Goal: Task Accomplishment & Management: Use online tool/utility

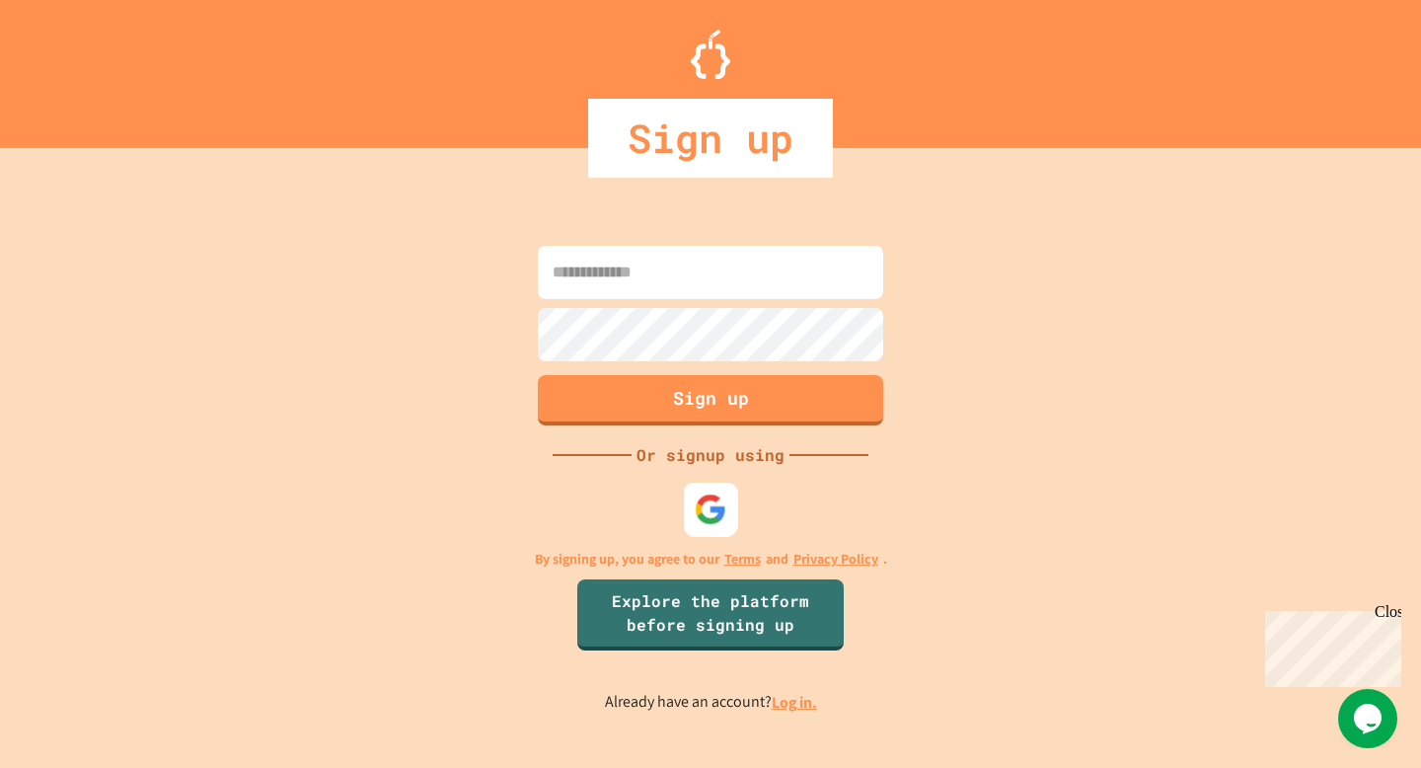
click at [703, 506] on img at bounding box center [711, 509] width 33 height 33
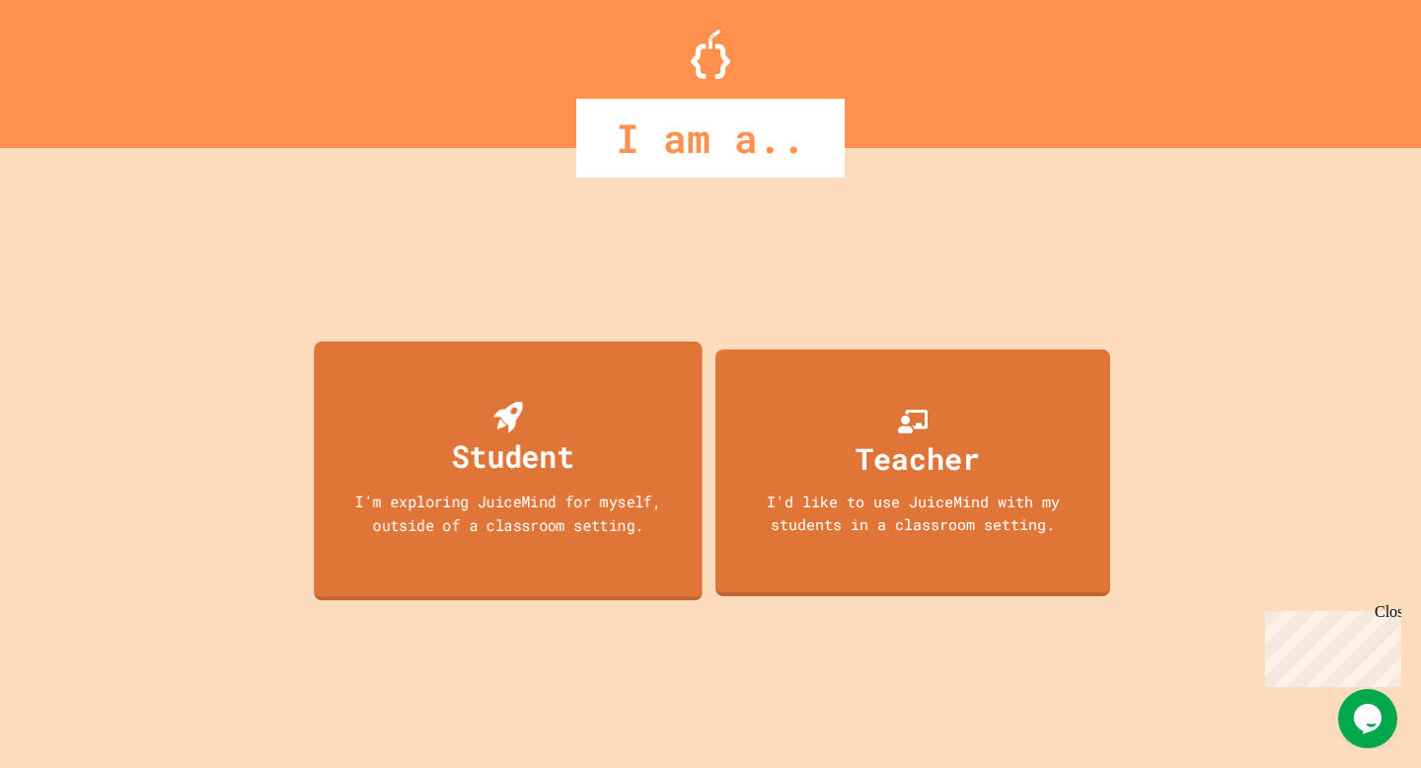
click at [582, 417] on div "Student I'm exploring JuiceMind for myself, outside of a classroom setting." at bounding box center [508, 470] width 389 height 259
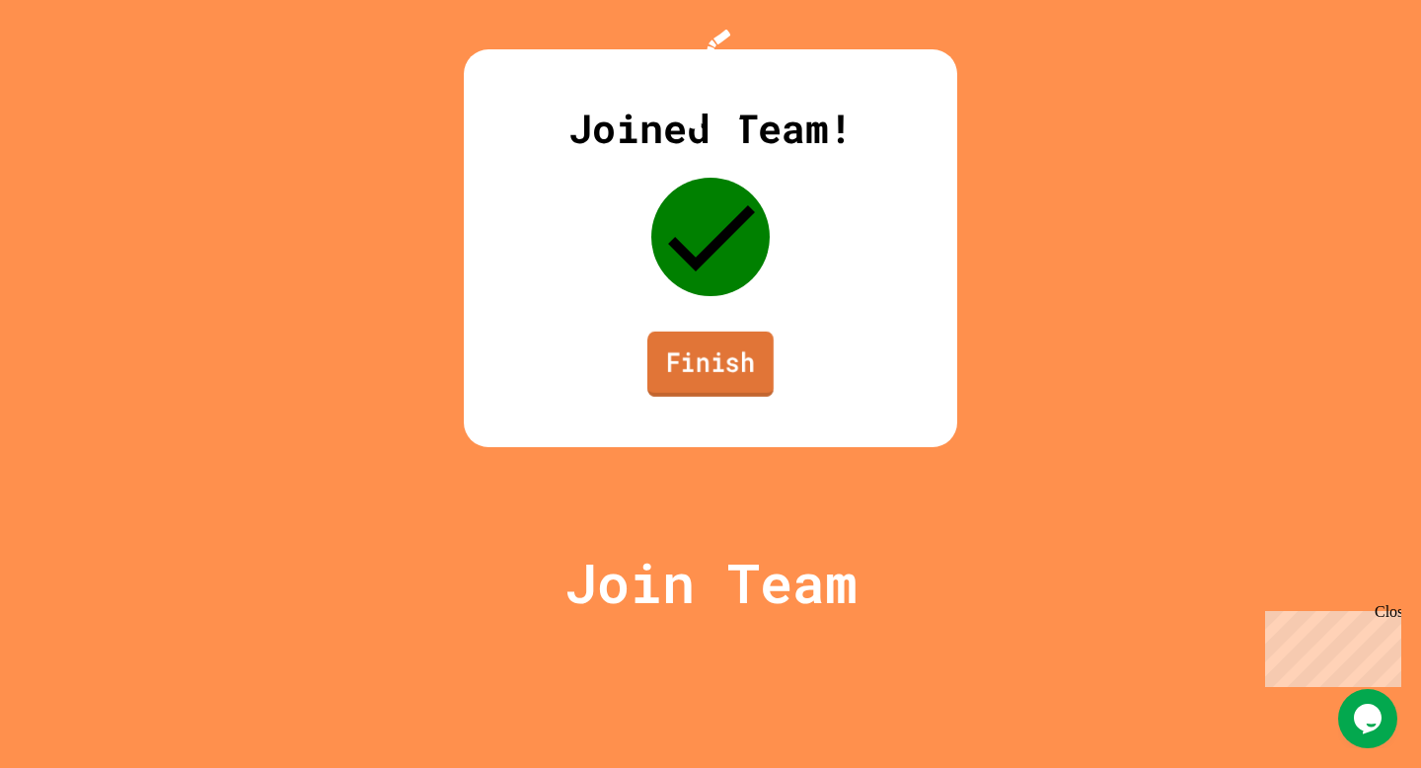
click at [710, 397] on link "Finish" at bounding box center [710, 364] width 126 height 65
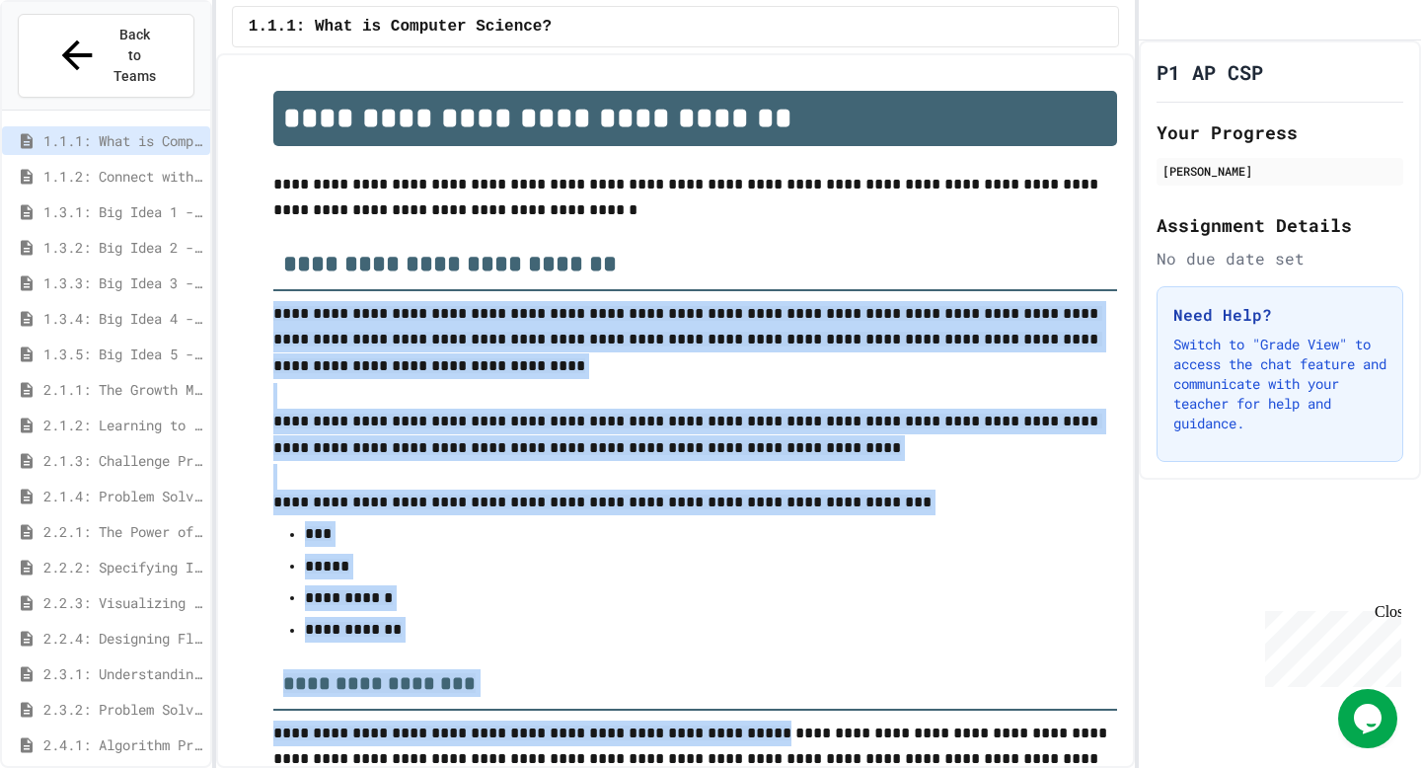
drag, startPoint x: 275, startPoint y: 309, endPoint x: 733, endPoint y: 744, distance: 631.6
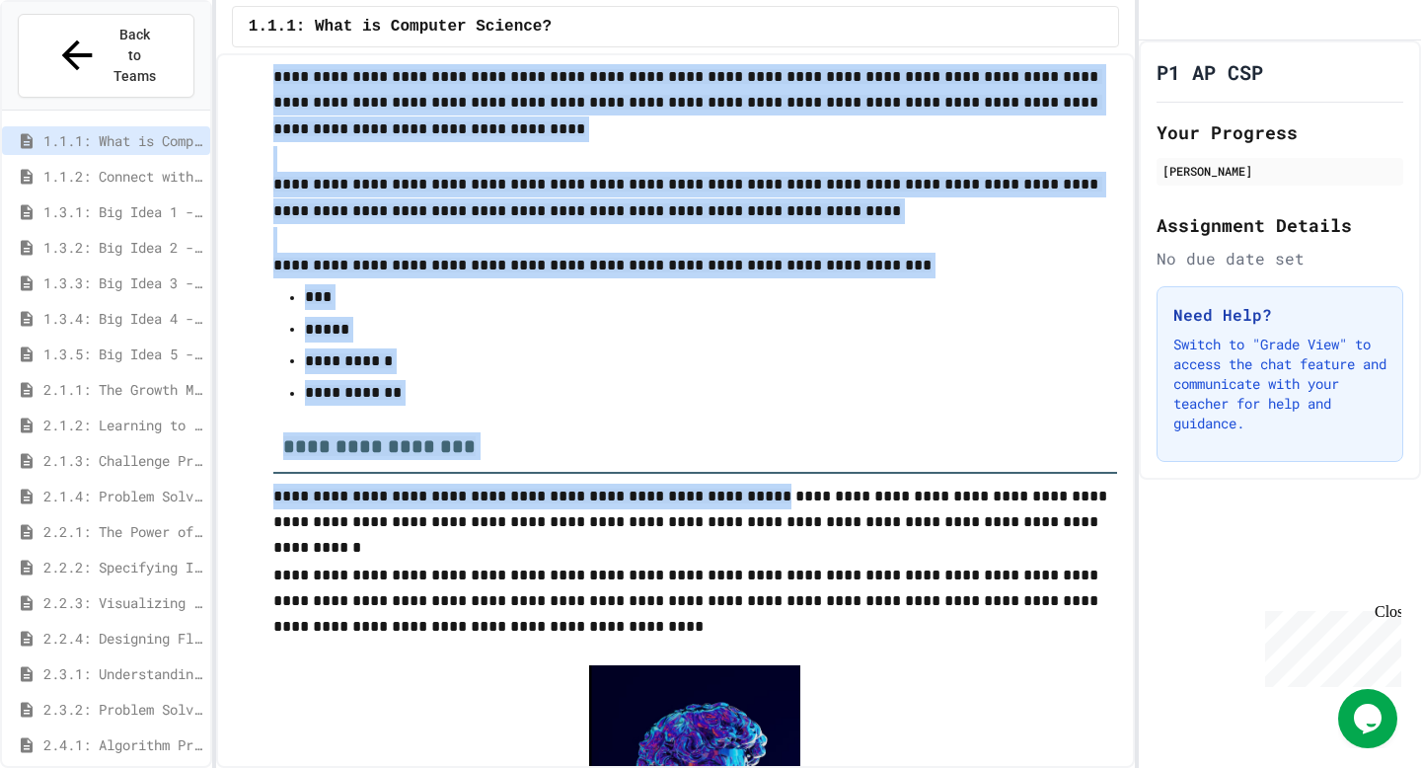
scroll to position [272, 0]
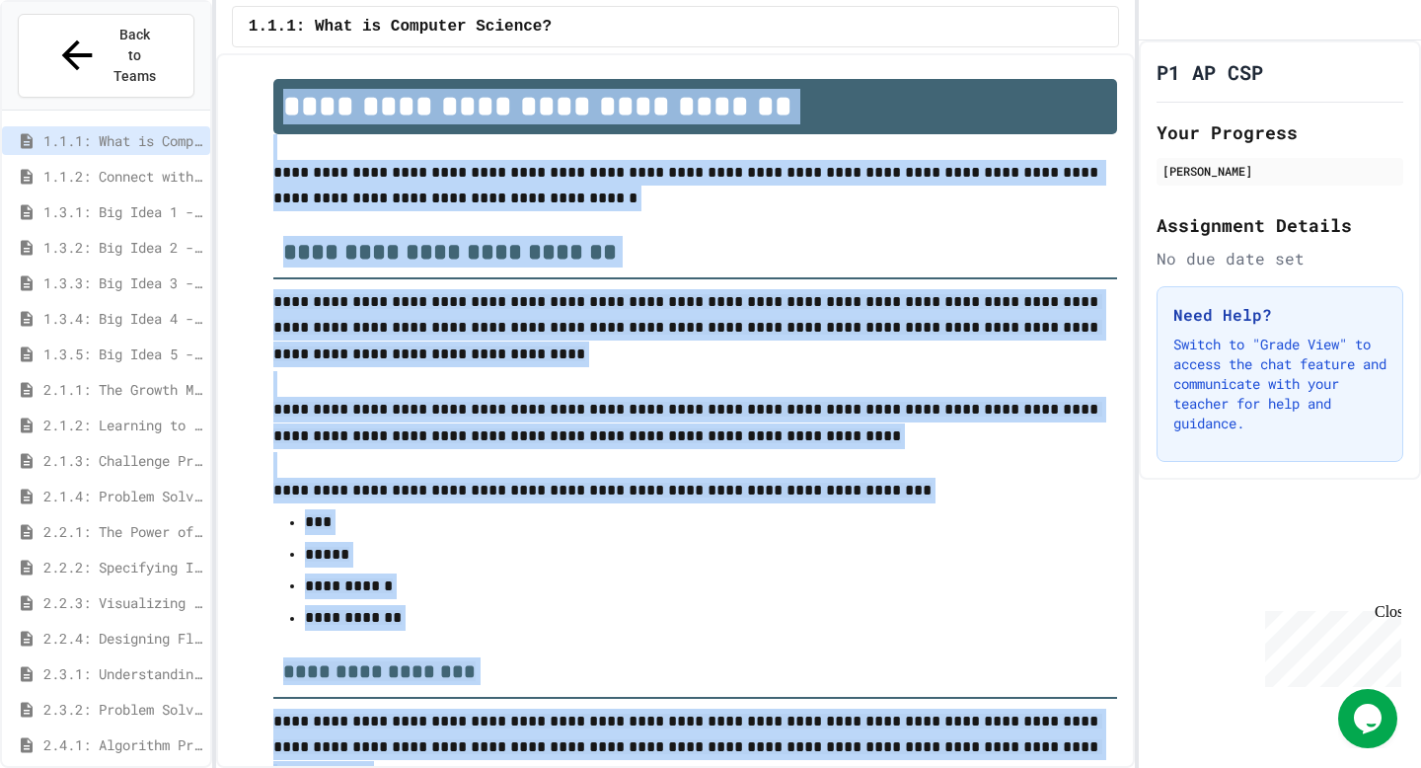
scroll to position [0, 0]
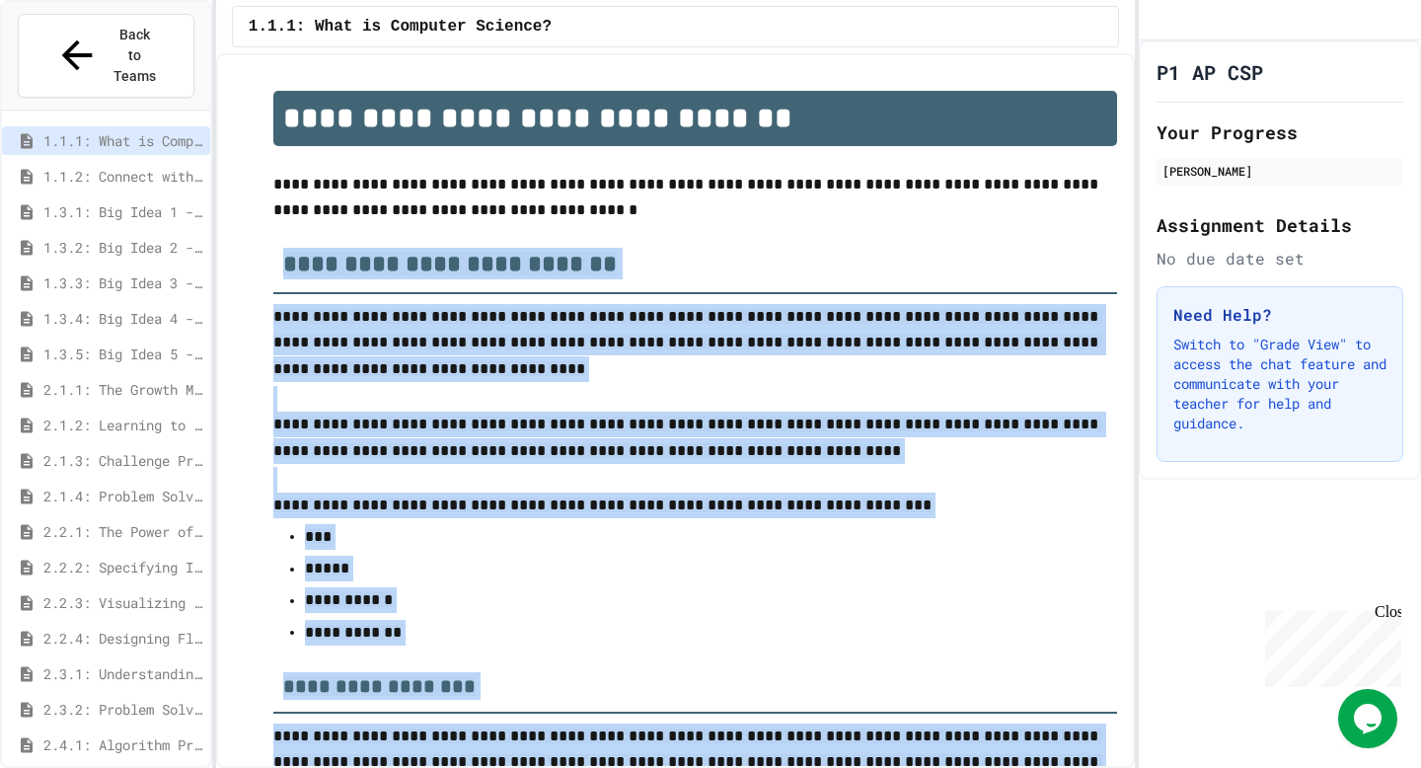
drag, startPoint x: 539, startPoint y: 567, endPoint x: 277, endPoint y: 266, distance: 398.7
click at [591, 390] on p at bounding box center [695, 399] width 844 height 26
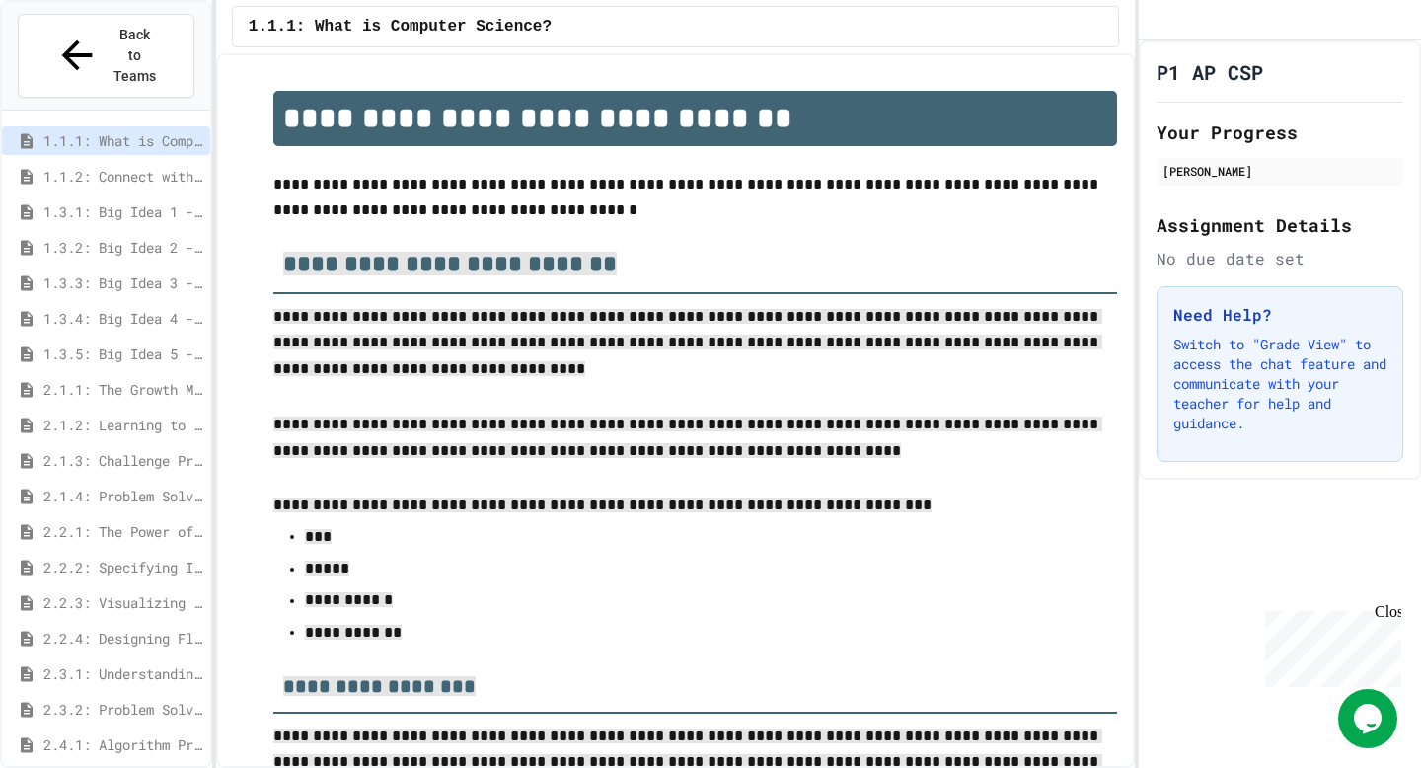
click at [697, 284] on h2 "**********" at bounding box center [695, 258] width 844 height 71
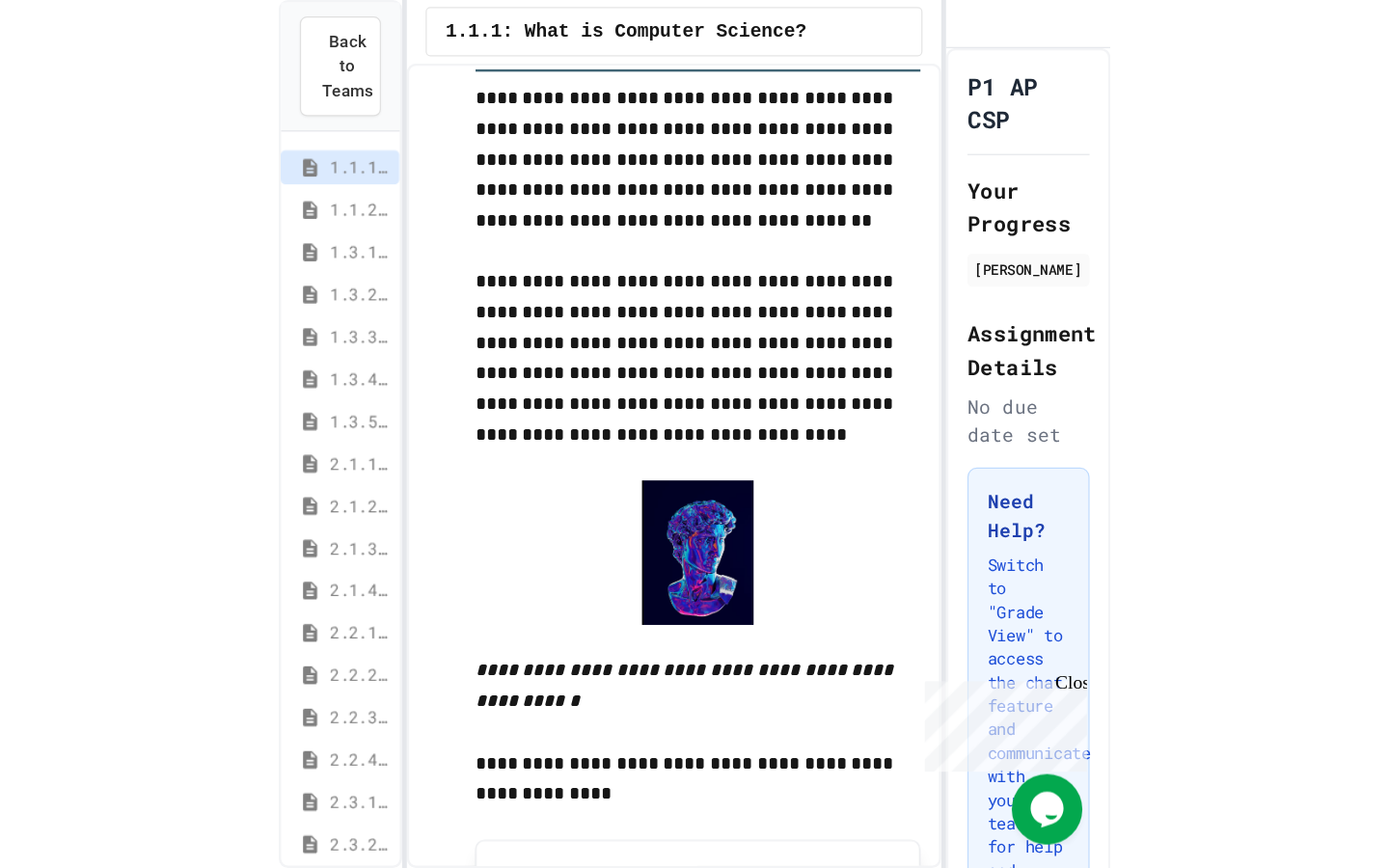
scroll to position [1239, 0]
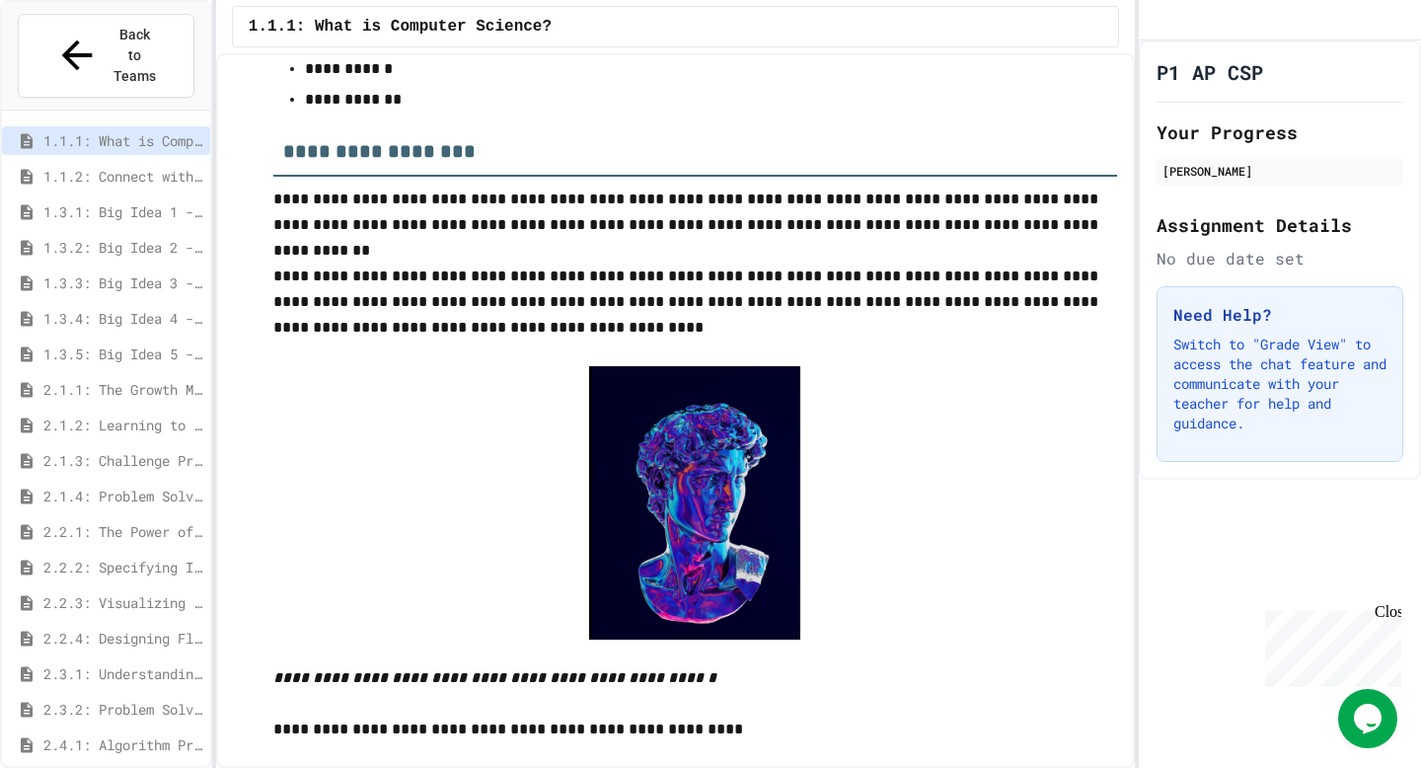
scroll to position [542, 0]
